Goal: Task Accomplishment & Management: Complete application form

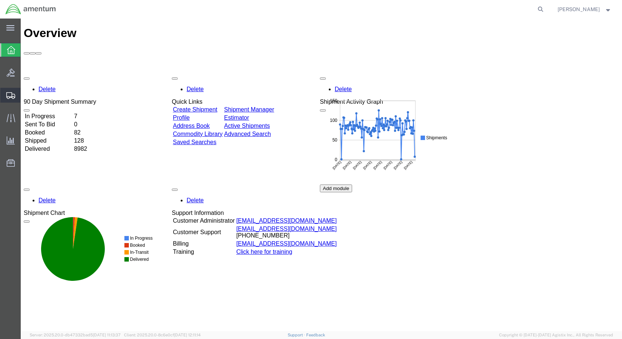
click at [0, 0] on span "Create Shipment" at bounding box center [0, 0] width 0 height 0
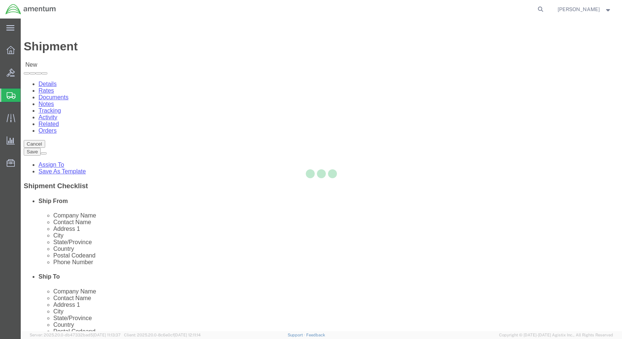
select select
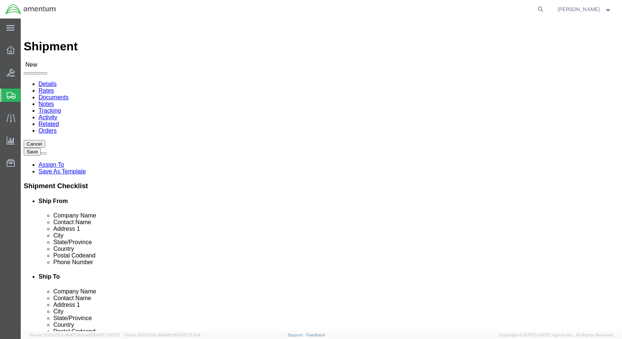
scroll to position [1371, 0]
select select "49918"
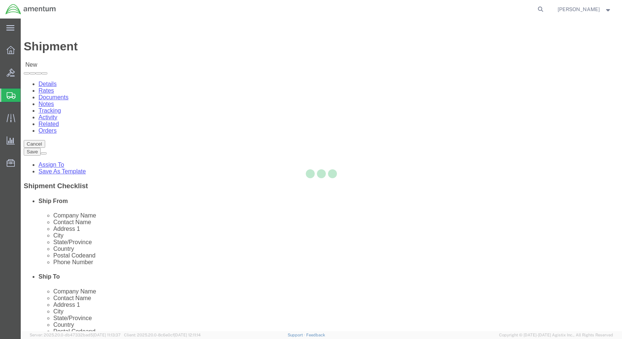
select select "WA"
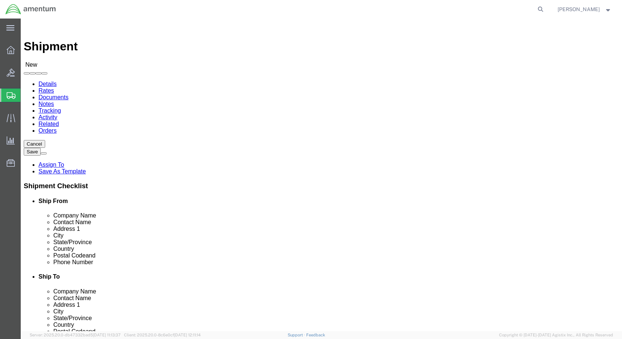
scroll to position [1519, 0]
select select "49927"
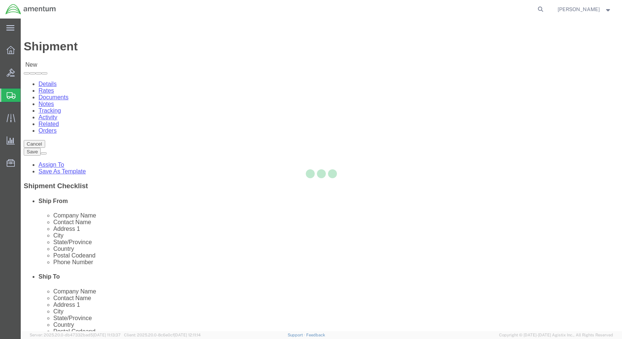
select select "NY"
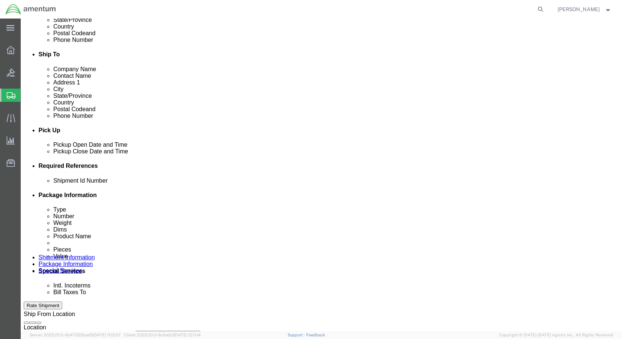
scroll to position [259, 0]
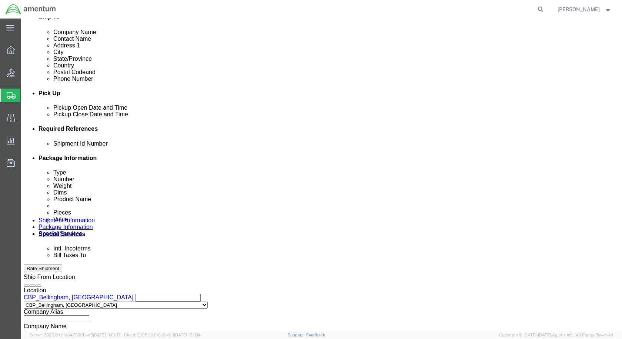
click div "Pickup Start Date Pickup Start Time Pickup Open Date and Time [DATE] 2:00 PM Pi…"
click div "[DATE] 2:00 PM"
click div "References Add reference"
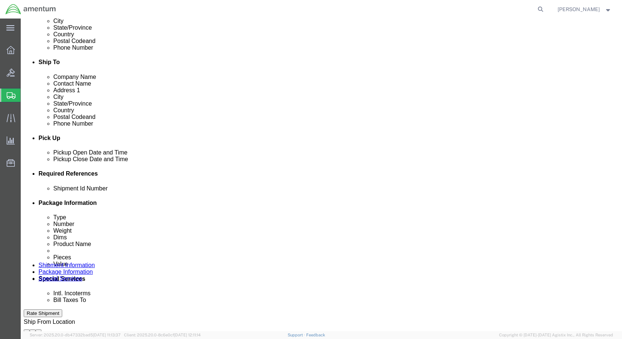
scroll to position [212, 0]
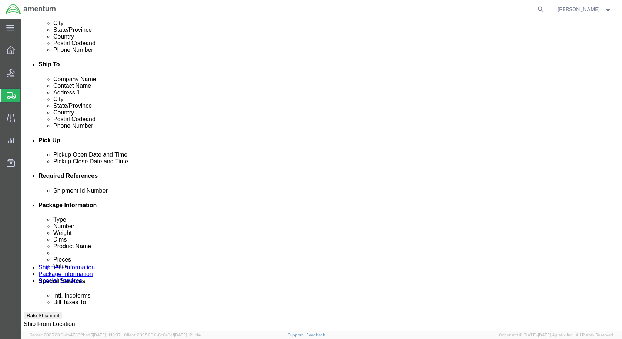
click div "[DATE] 2:00 PM"
type input "3:00 PM"
click button "Apply"
click div "[DATE] 4:00 PM"
type input "7:00 PM"
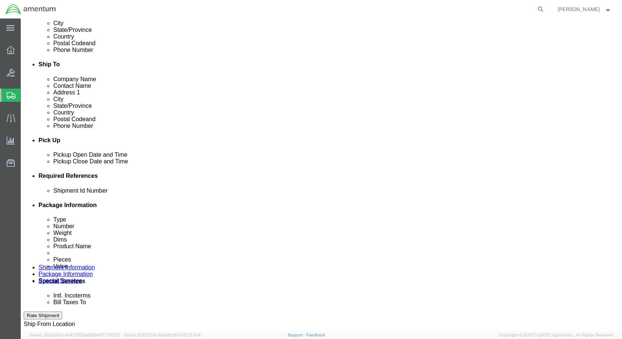
click button "Apply"
click input "text"
type input "613-008383"
click button "Add reference"
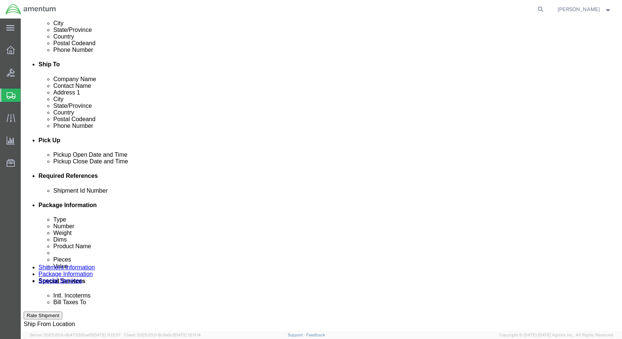
click button "Add reference"
click button "button"
click select "Select Account Type Activity ID Airline Appointment Number ASN Batch Request # …"
select select "CUSTREF"
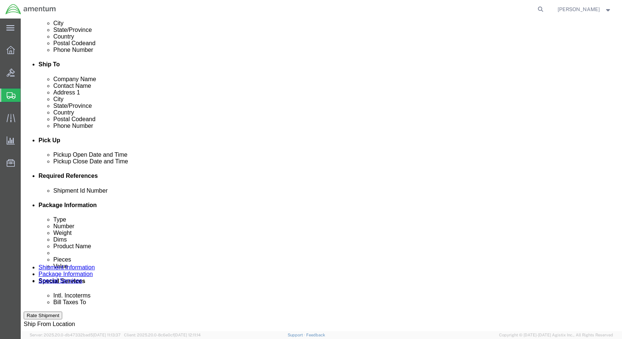
click select "Select Account Type Activity ID Airline Appointment Number ASN Batch Request # …"
click input "text"
type input "SHIM"
click select "Select Account Type Activity ID Airline Appointment Number ASN Batch Request # …"
select select "DEPT"
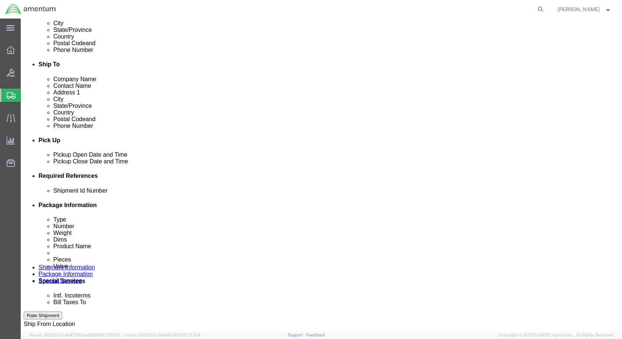
click select "Select Account Type Activity ID Airline Appointment Number ASN Batch Request # …"
click input "text"
type input "CBP"
click input "text"
click select "Select Account Type Activity ID Airline Appointment Number ASN Batch Request # …"
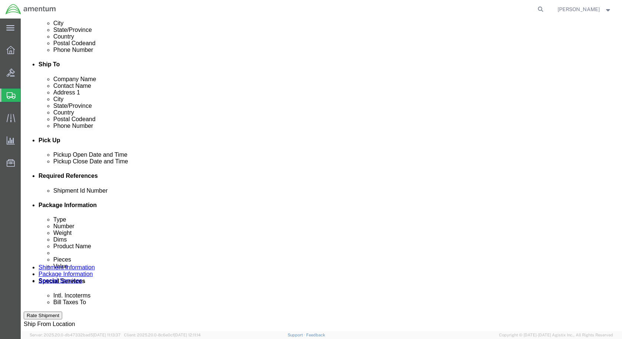
select select "PROJNUM"
click select "Select Account Type Activity ID Airline Appointment Number ASN Batch Request # …"
click input "text"
drag, startPoint x: 119, startPoint y: 257, endPoint x: 40, endPoint y: 239, distance: 80.9
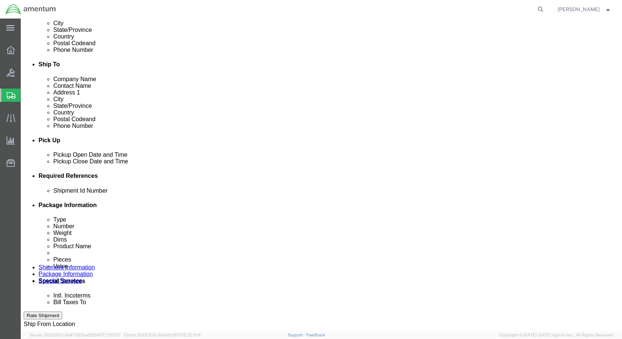
click div "Select Account Type Activity ID Airline Appointment Number ASN Batch Request # …"
type input "6118.04.03.2219.000.WBE.0000"
click div "Pickup Date: Pickup Start Date Pickup Start Time Pickup Open Date and Time [DAT…"
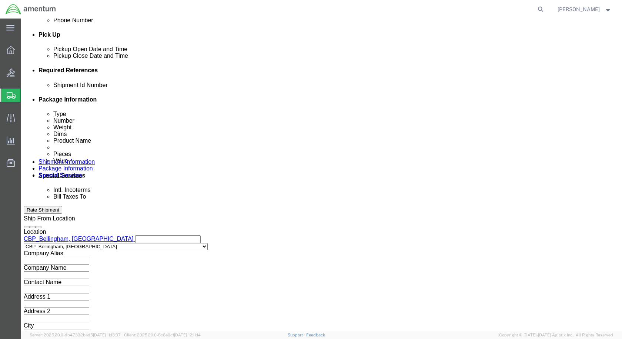
scroll to position [337, 0]
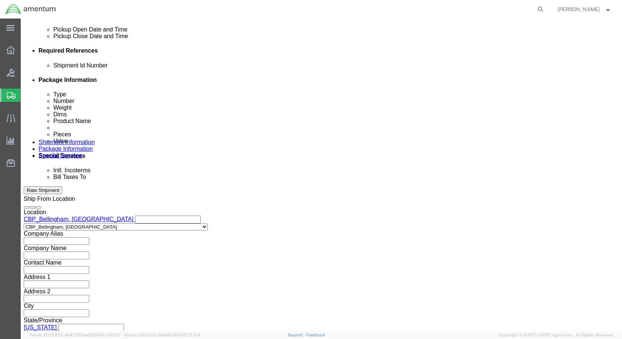
drag, startPoint x: 434, startPoint y: 288, endPoint x: 430, endPoint y: 288, distance: 4.1
click button "Continue"
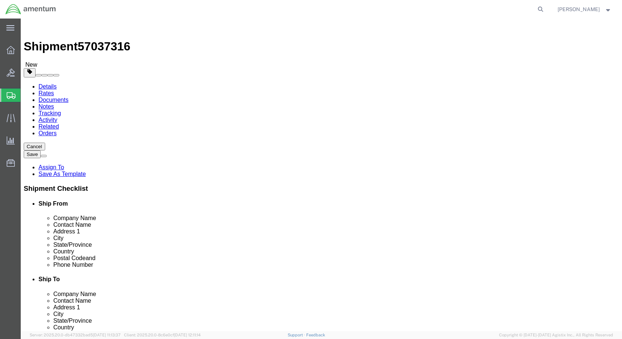
click select "Select BCK Boxes Bale(s) Basket(s) Bolt(s) Bottle(s) Buckets Bulk Bundle(s) Can…"
select select "SBX"
click select "Select BCK Boxes Bale(s) Basket(s) Bolt(s) Bottle(s) Buckets Bulk Bundle(s) Can…"
type input "12.25"
type input "11.00"
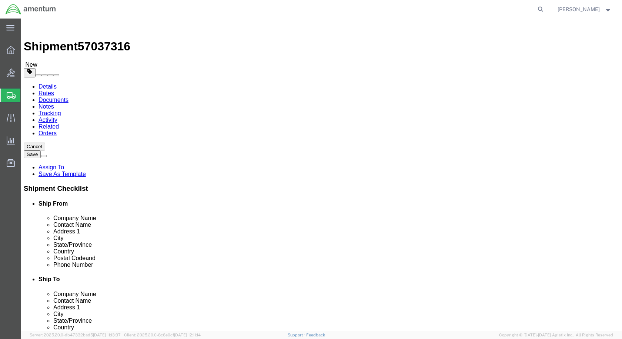
type input "1.50"
drag, startPoint x: 106, startPoint y: 176, endPoint x: 52, endPoint y: 173, distance: 53.8
click div "Weight 0.00 Select kgs lbs Ship. t°"
type input "2"
click link "Add Content"
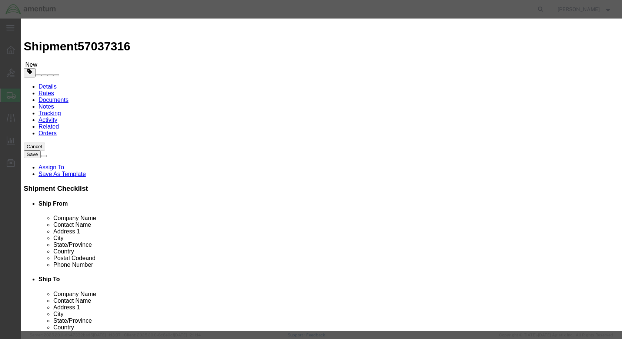
click input "text"
type input "350A32502620"
click td "Model:"
select select "USD"
type input "SHIM, PEEL"
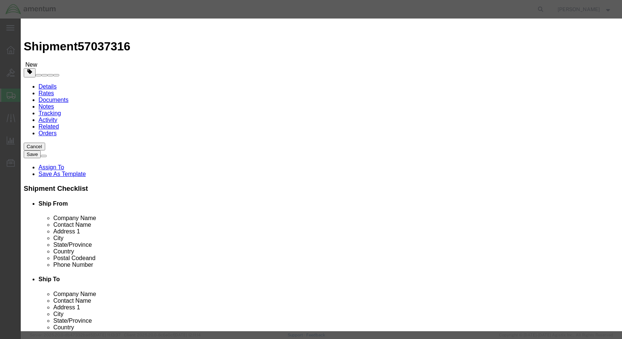
type input "350A32502620"
click input "text"
type input "1"
click input "text"
type input "100"
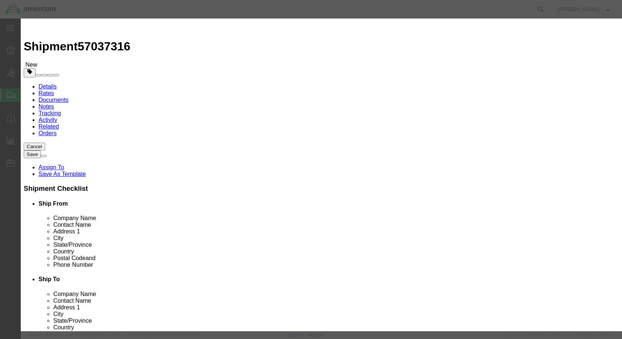
click button "Save & Close"
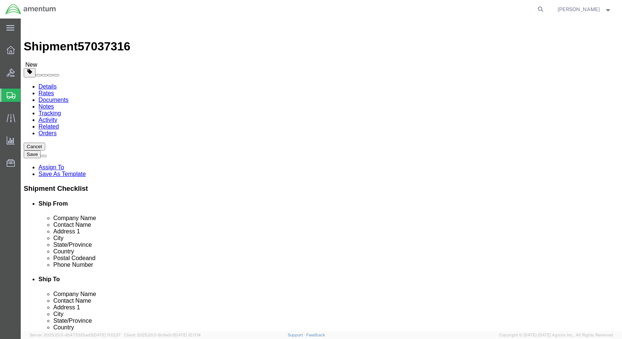
drag, startPoint x: 513, startPoint y: 300, endPoint x: 413, endPoint y: 260, distance: 107.1
click button "Rate Shipment"
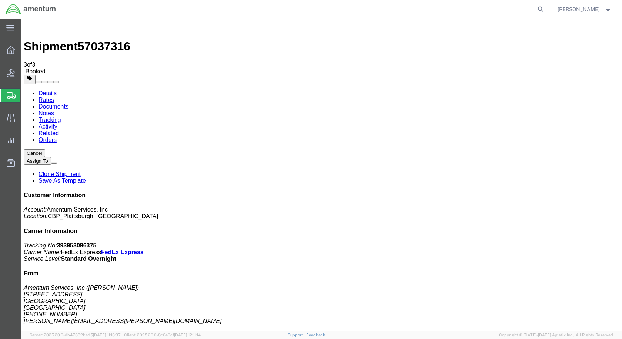
drag, startPoint x: 262, startPoint y: 133, endPoint x: 342, endPoint y: 227, distance: 123.5
click at [48, 90] on link "Details" at bounding box center [48, 93] width 18 height 6
click button "button"
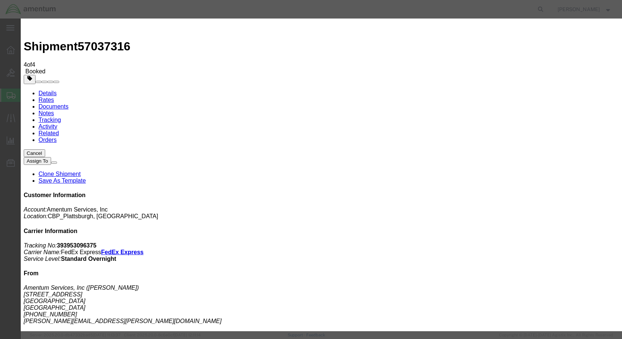
click div "[DATE] 3:00 PM"
type input "12:00 PM"
click button "Apply"
click div "[DATE] 7:00 PM"
type input "4:00 PM"
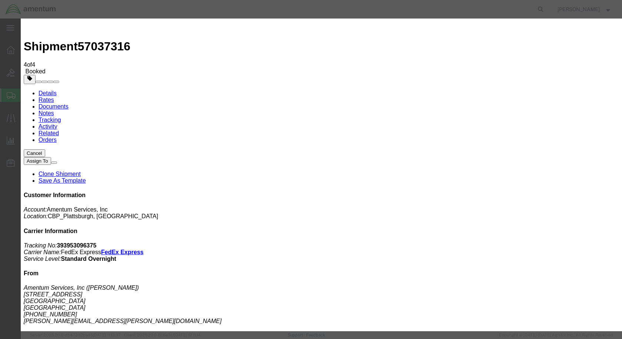
click button "Apply"
click button "Save"
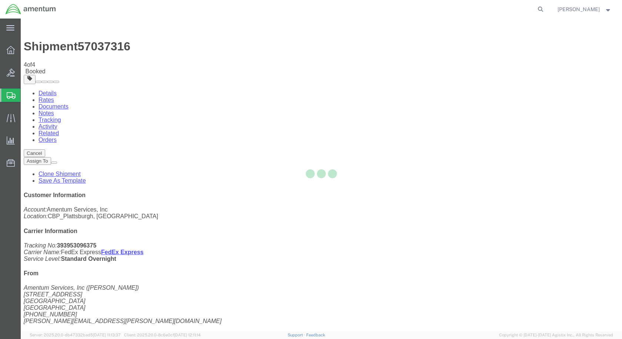
click at [426, 83] on div at bounding box center [322, 175] width 602 height 313
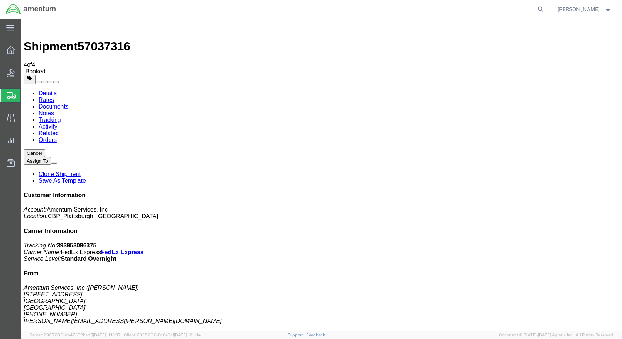
click button "Close"
